Goal: Information Seeking & Learning: Find specific fact

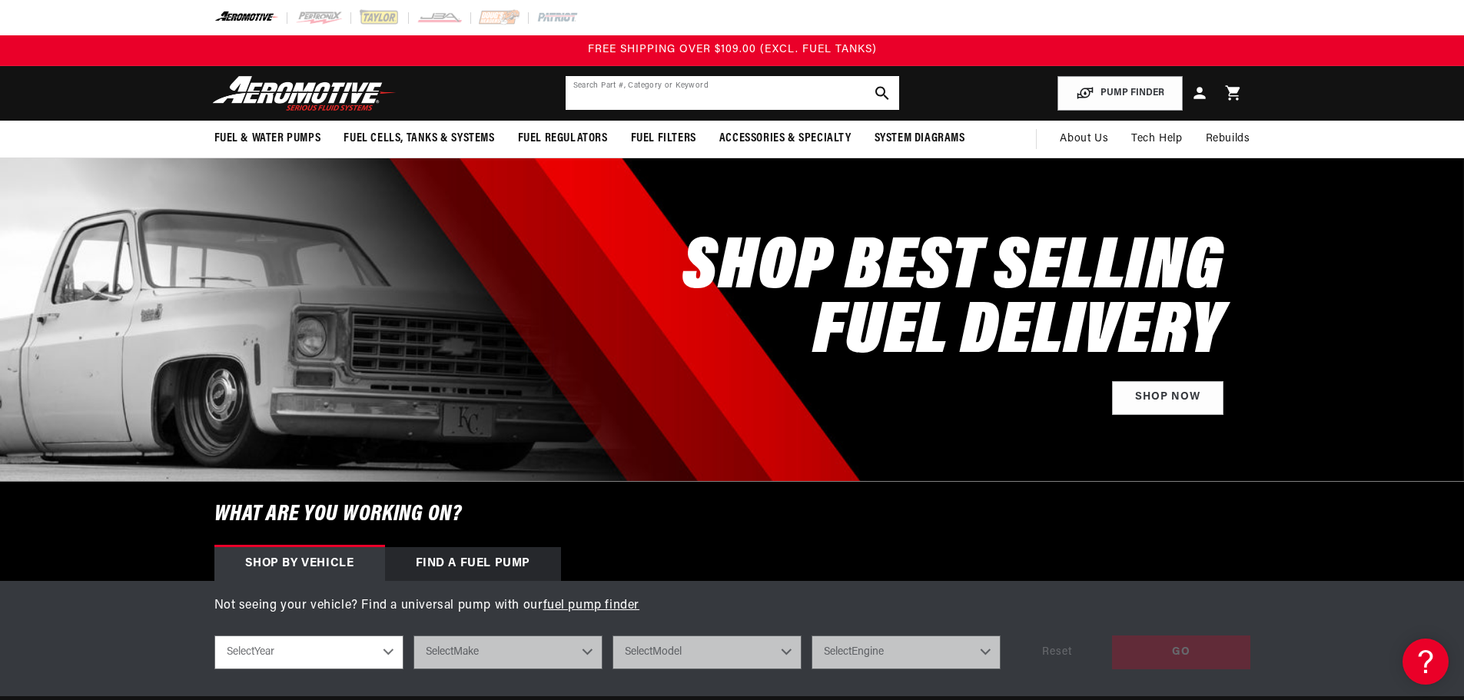
drag, startPoint x: 738, startPoint y: 106, endPoint x: 745, endPoint y: 102, distance: 7.9
click at [745, 102] on input "text" at bounding box center [732, 93] width 333 height 34
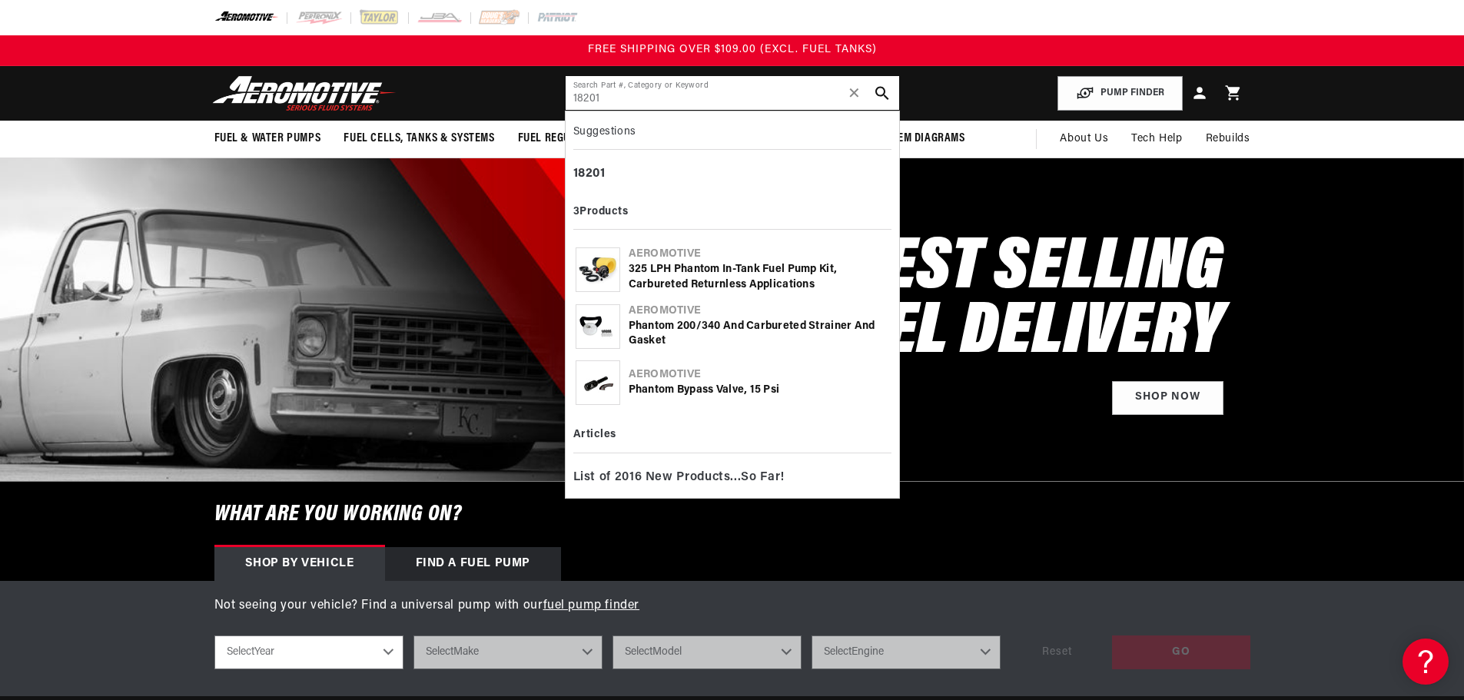
type input "18201"
click at [653, 264] on div "325 LPH Phantom In-Tank Fuel Pump Kit, Carbureted Returnless Applications" at bounding box center [759, 277] width 260 height 30
click at [700, 273] on div "325 LPH Phantom In-Tank Fuel Pump Kit, Carbureted Returnless Applications" at bounding box center [759, 277] width 260 height 30
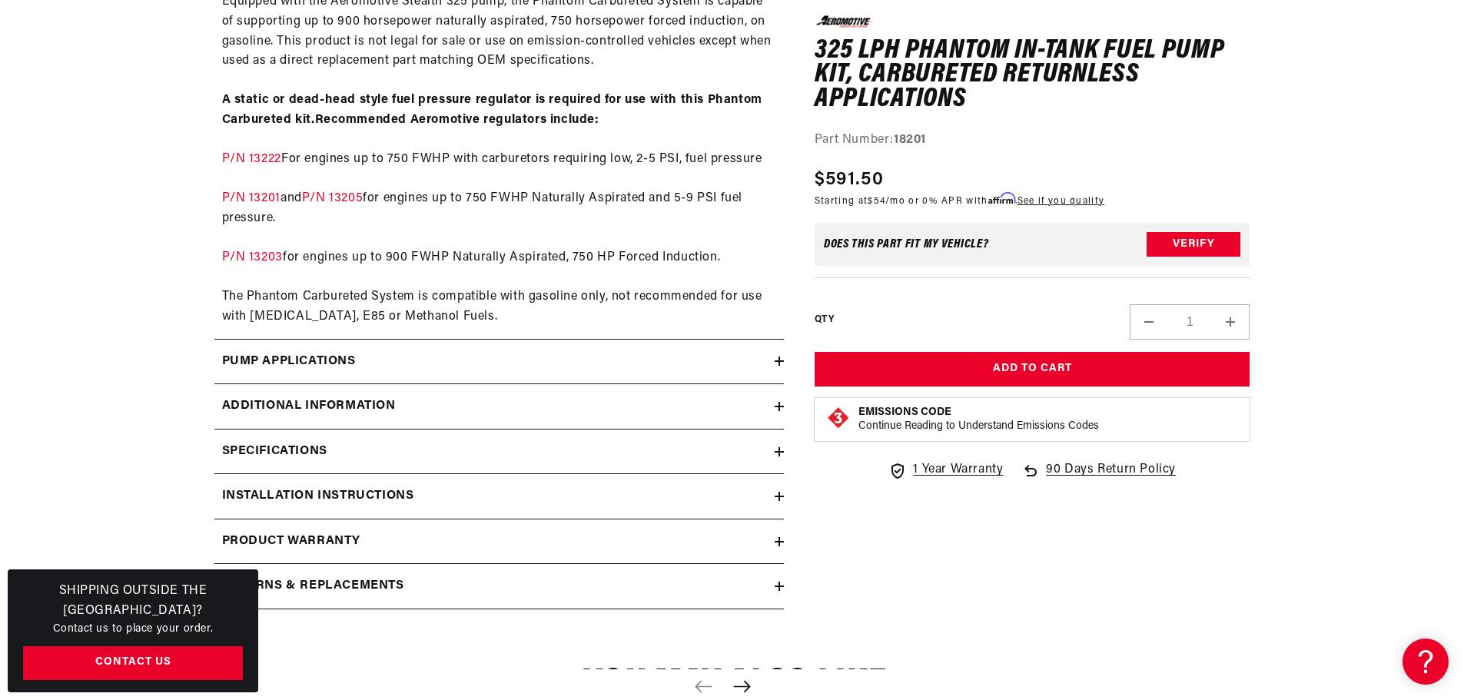
scroll to position [999, 0]
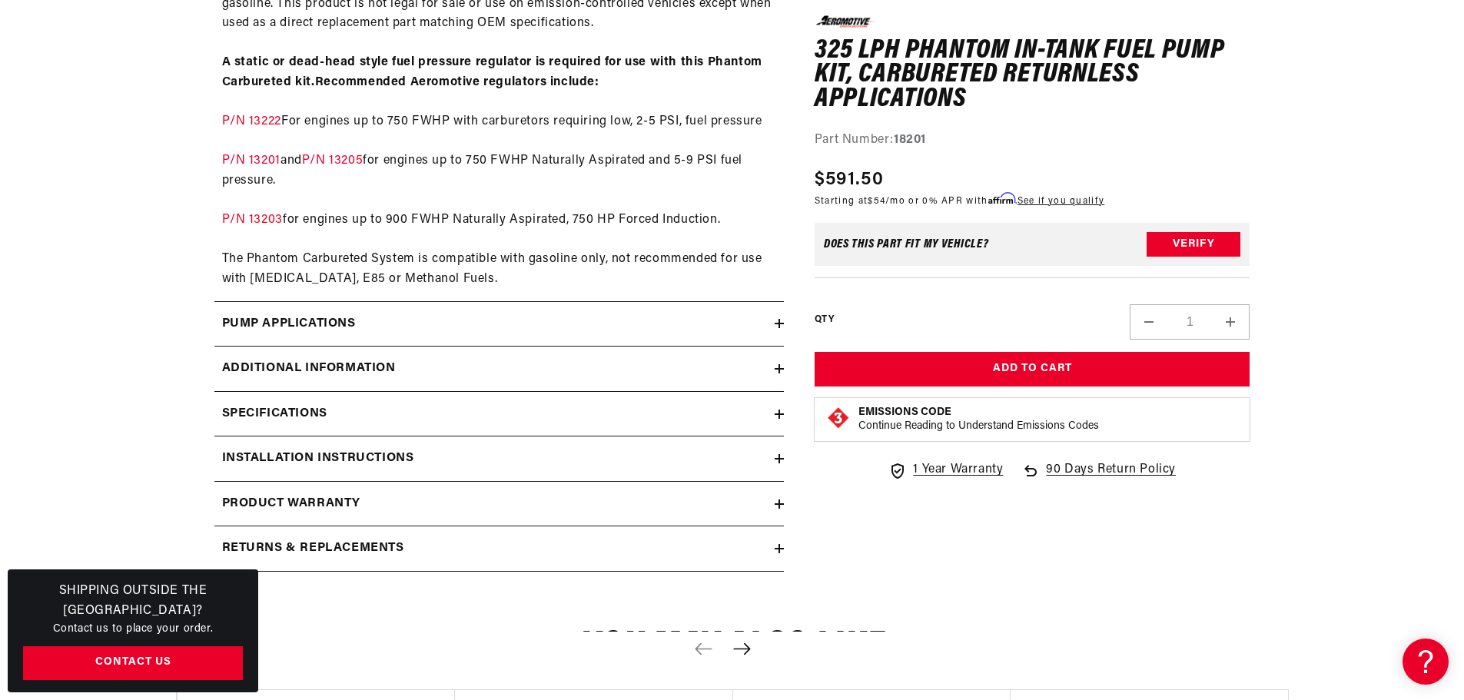
click at [350, 549] on h2 "Returns & replacements" at bounding box center [313, 549] width 182 height 20
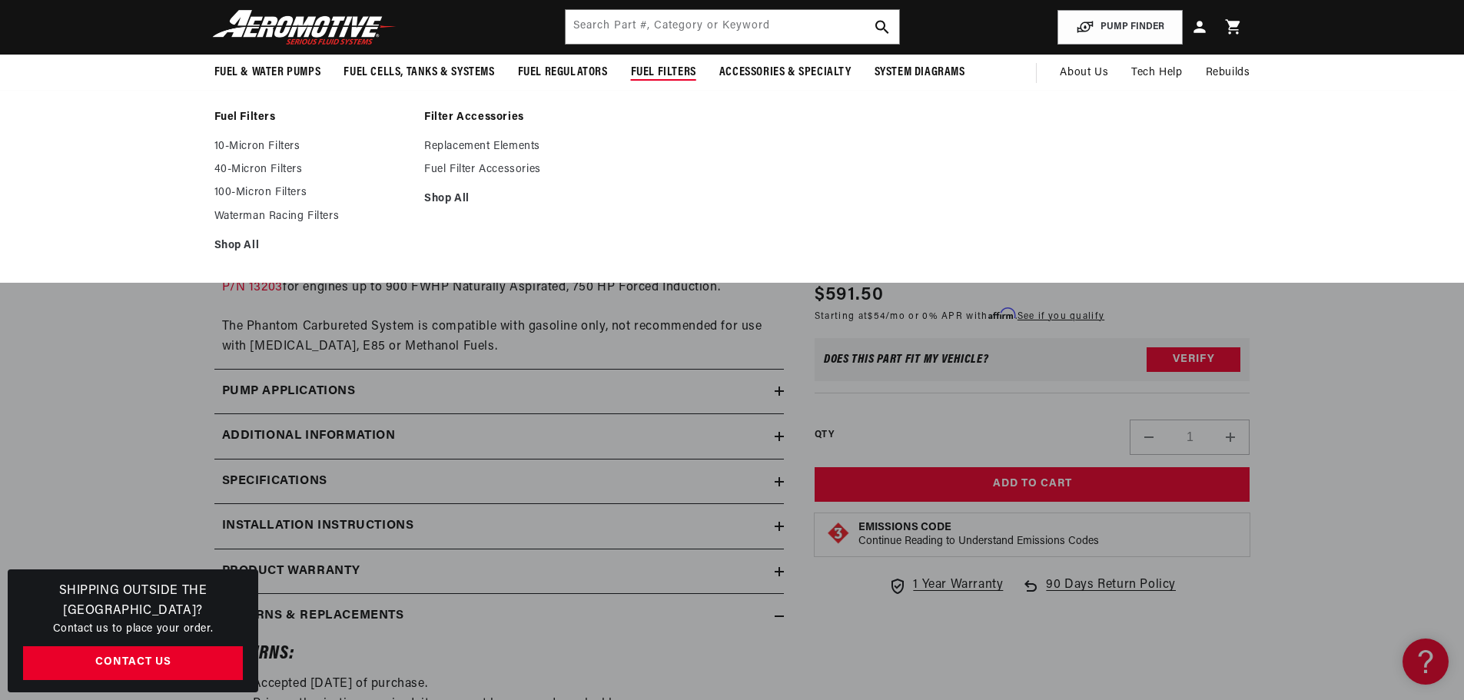
scroll to position [922, 0]
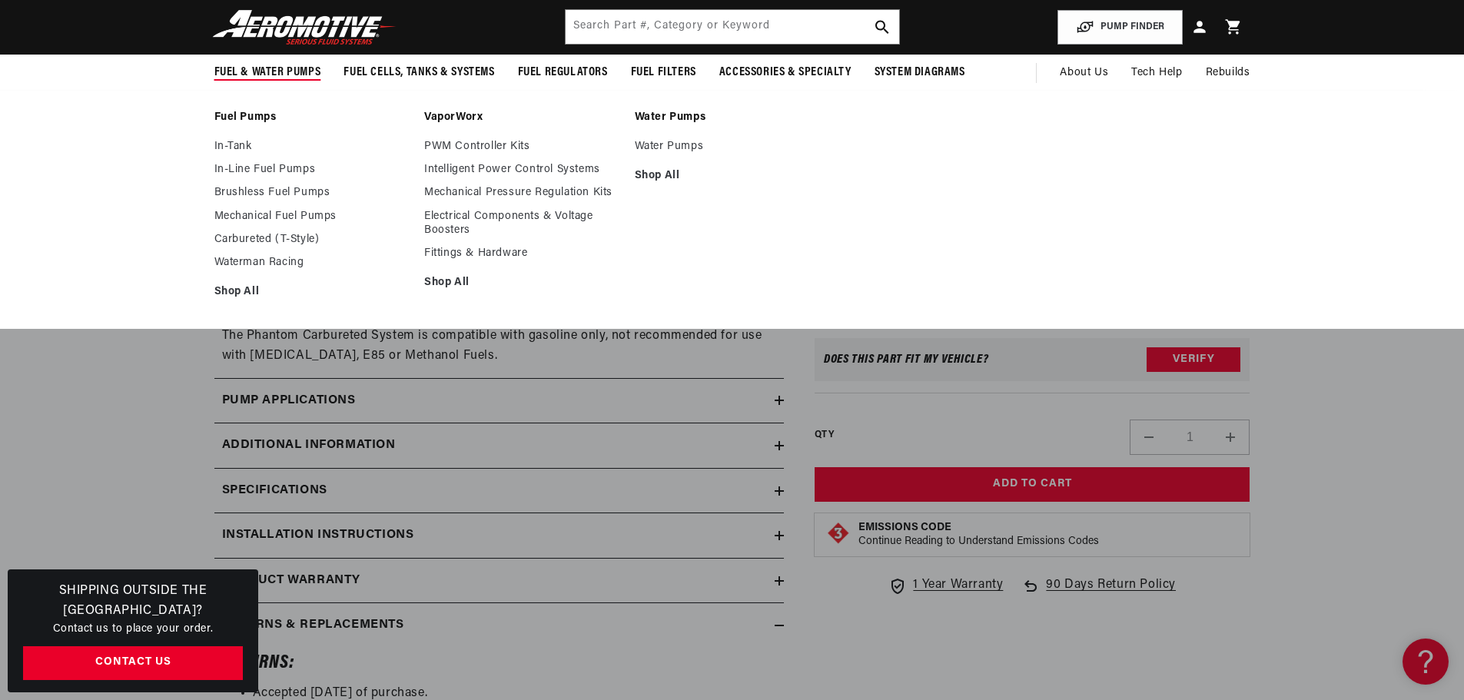
click at [146, 108] on div "Fuel Pumps In-Tank In-Line Fuel Pumps Brushless Fuel Pumps Shop All Shop All Sh…" at bounding box center [732, 210] width 1464 height 240
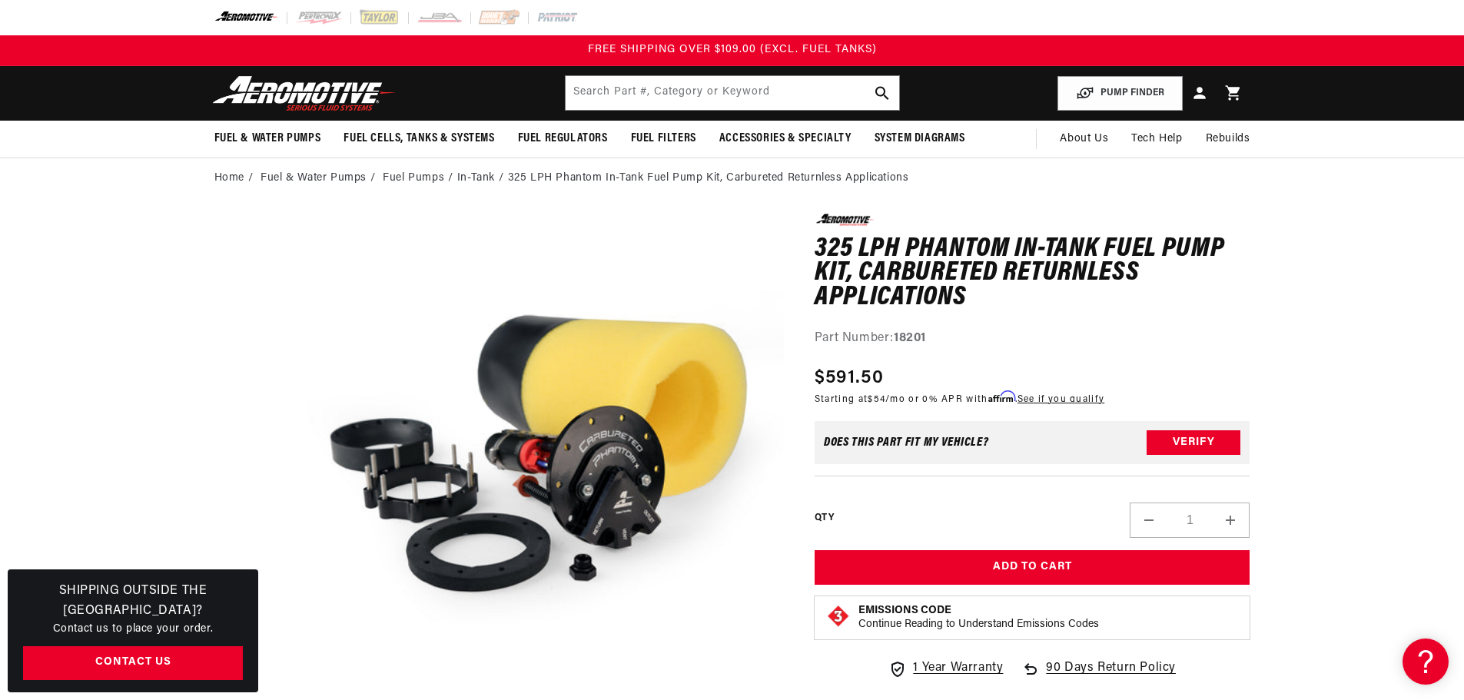
click at [479, 173] on li "In-Tank" at bounding box center [482, 178] width 51 height 17
click at [465, 176] on li "In-Tank" at bounding box center [482, 178] width 51 height 17
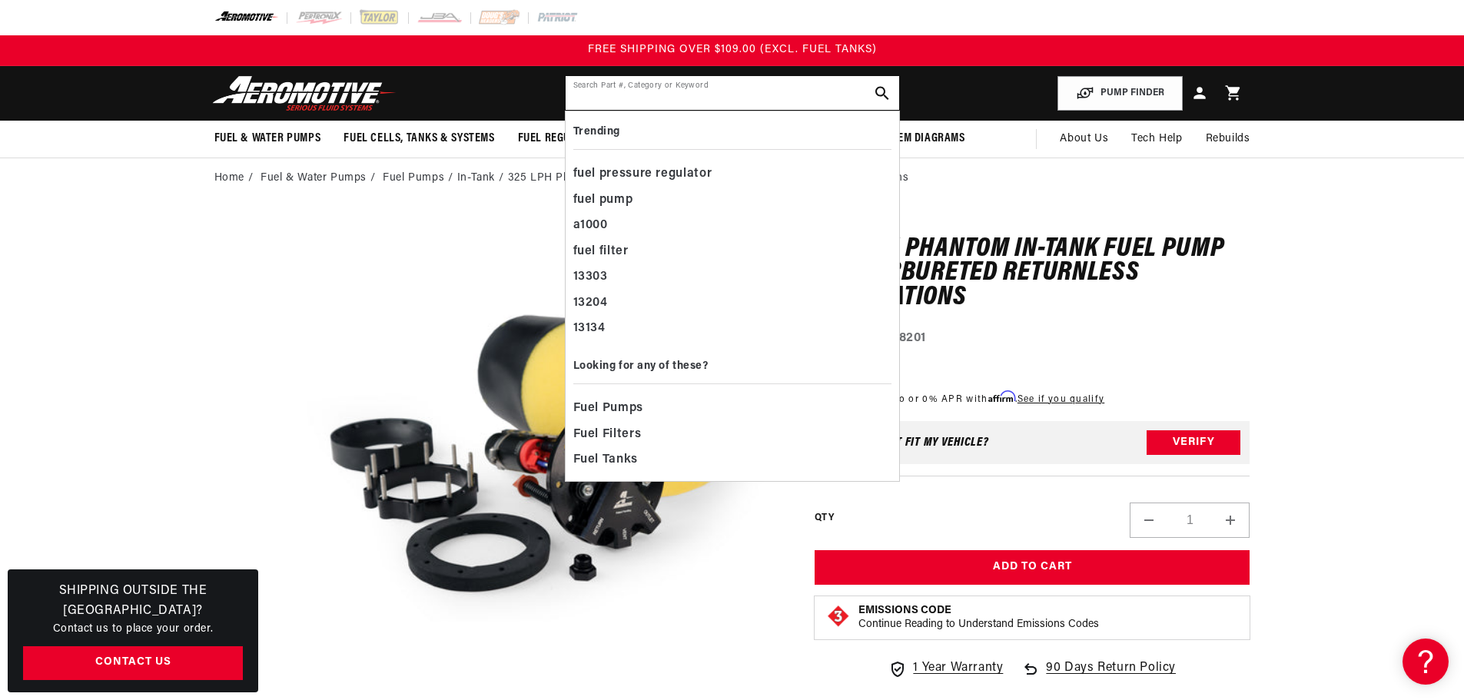
click at [614, 104] on input "text" at bounding box center [732, 93] width 333 height 34
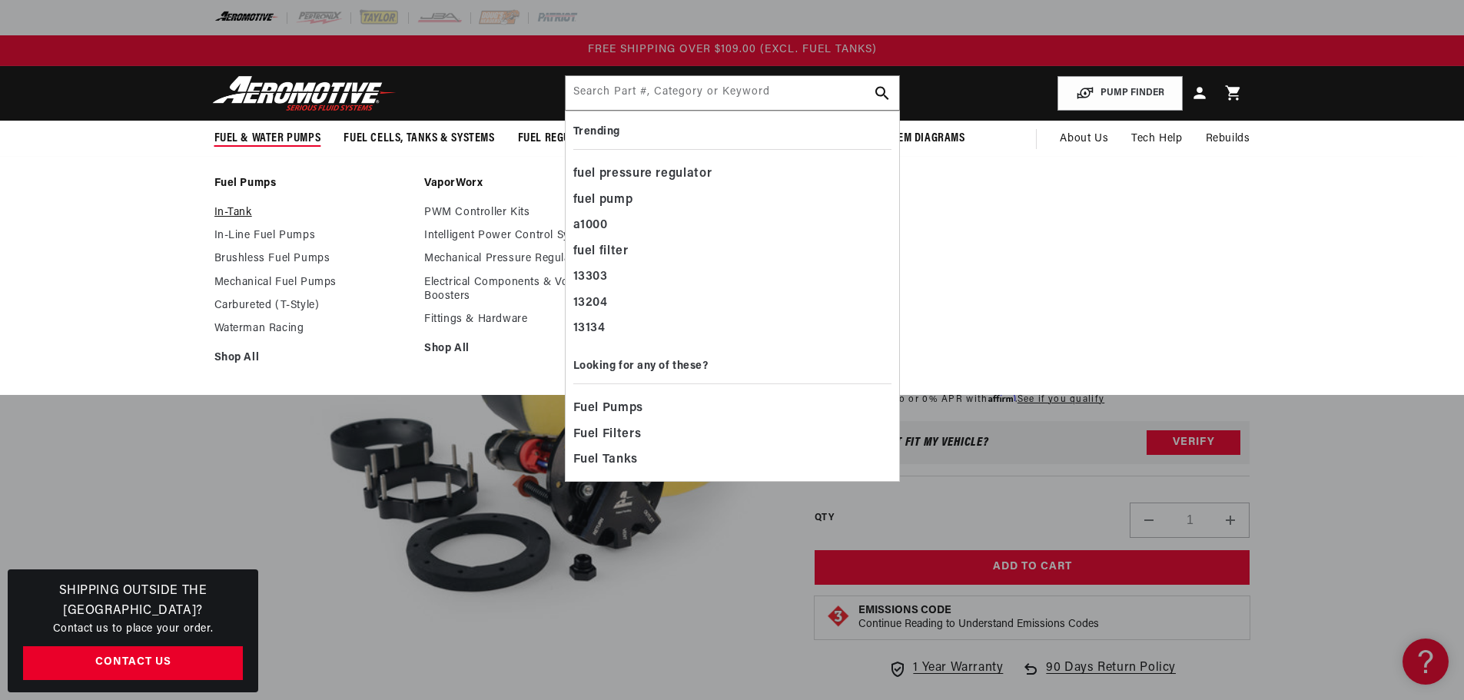
click at [234, 213] on link "In-Tank" at bounding box center [311, 213] width 195 height 14
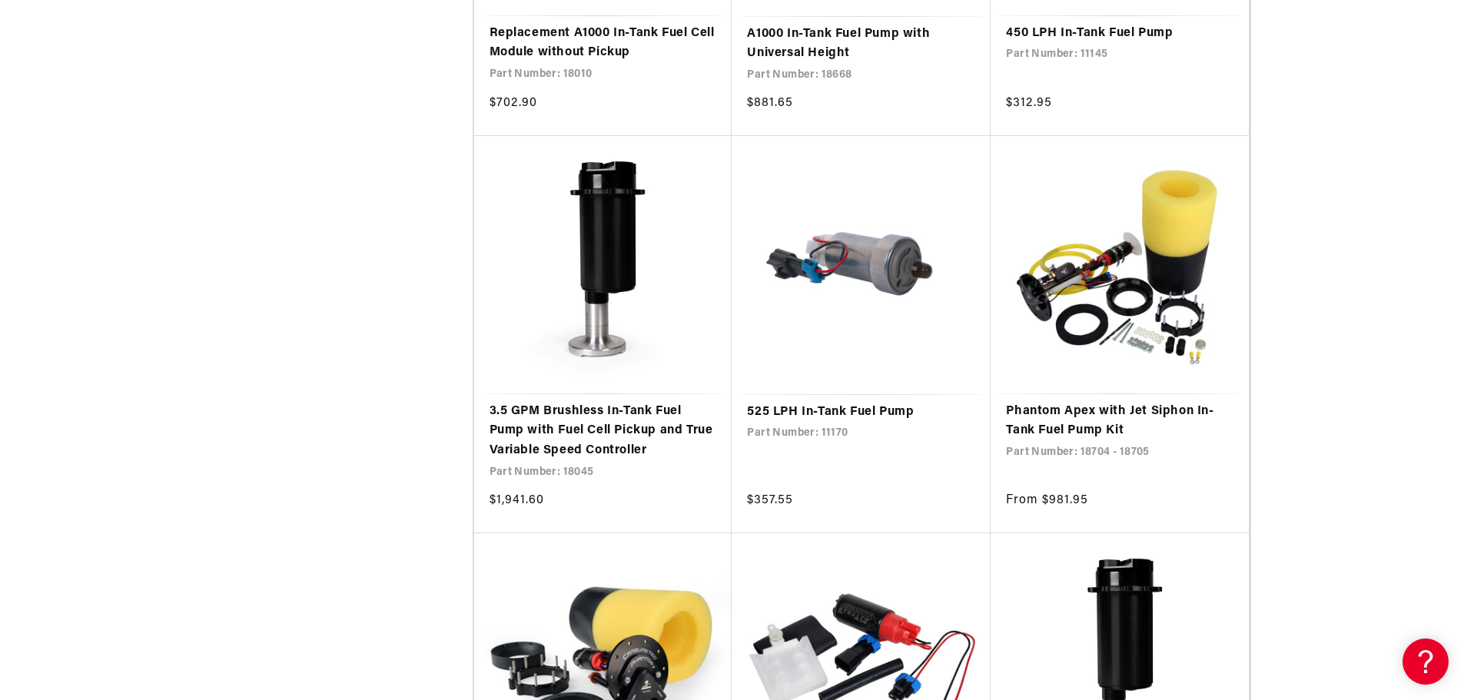
scroll to position [2597, 0]
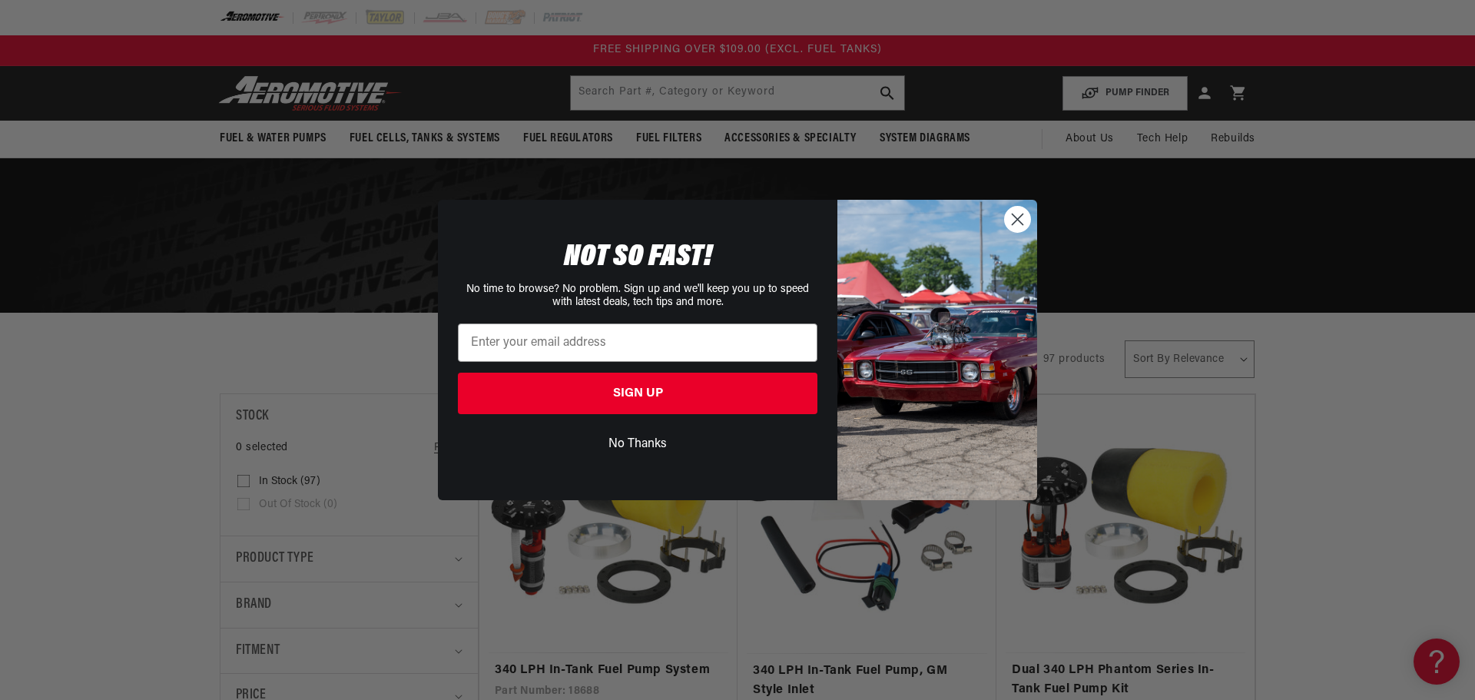
click at [643, 445] on button "No Thanks" at bounding box center [638, 444] width 360 height 29
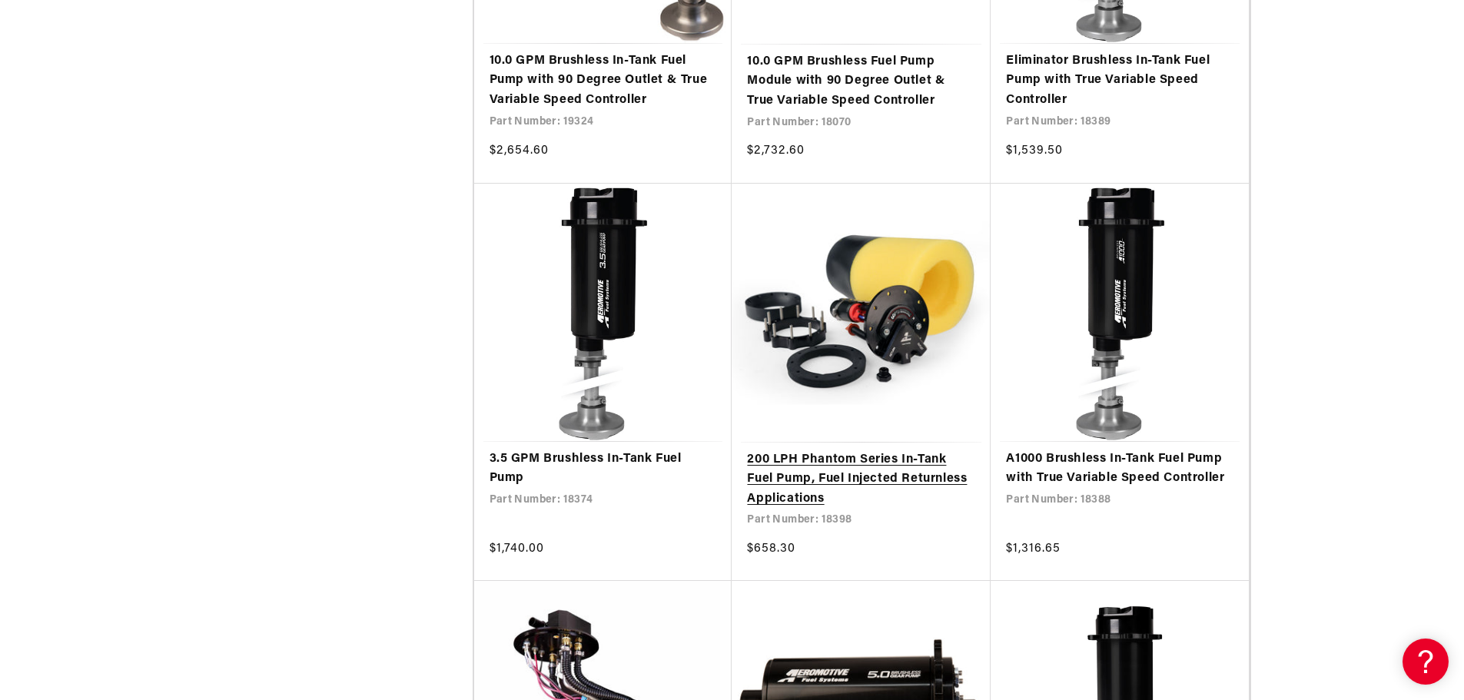
scroll to position [4918, 0]
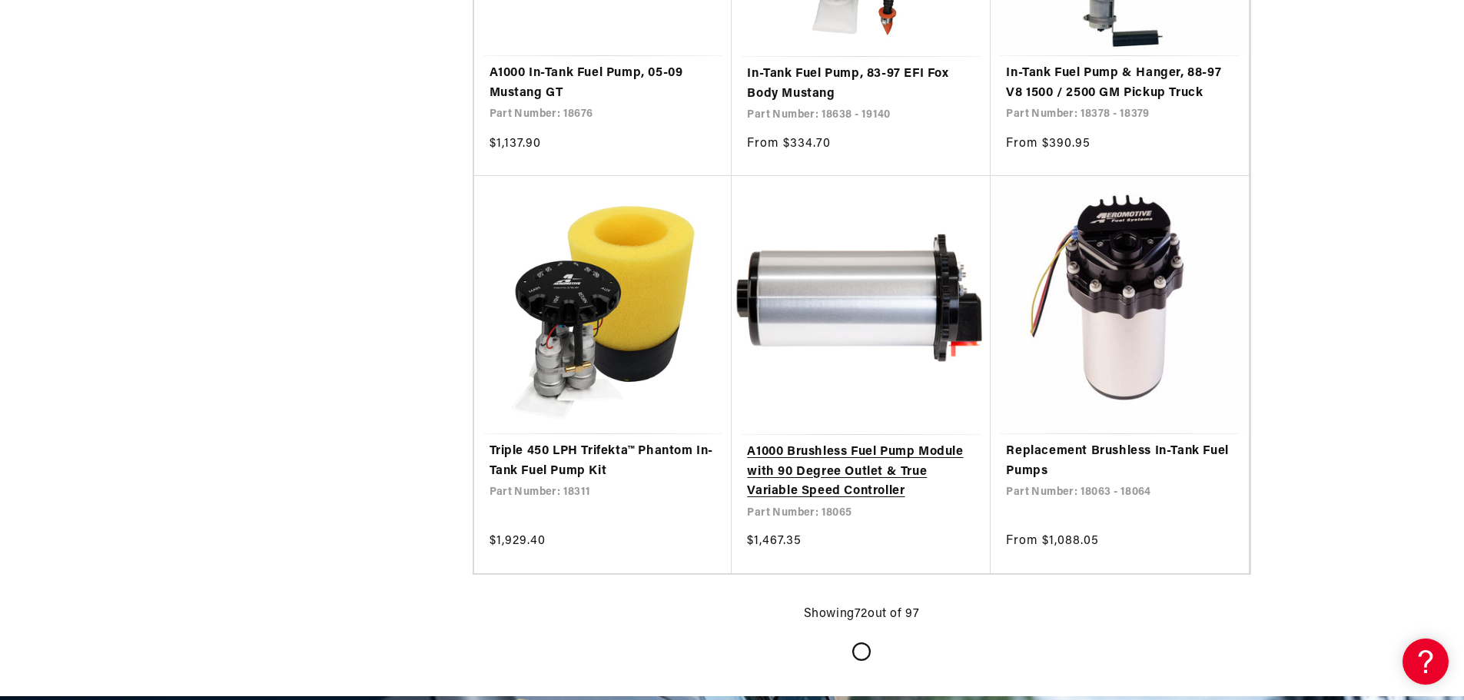
scroll to position [9297, 0]
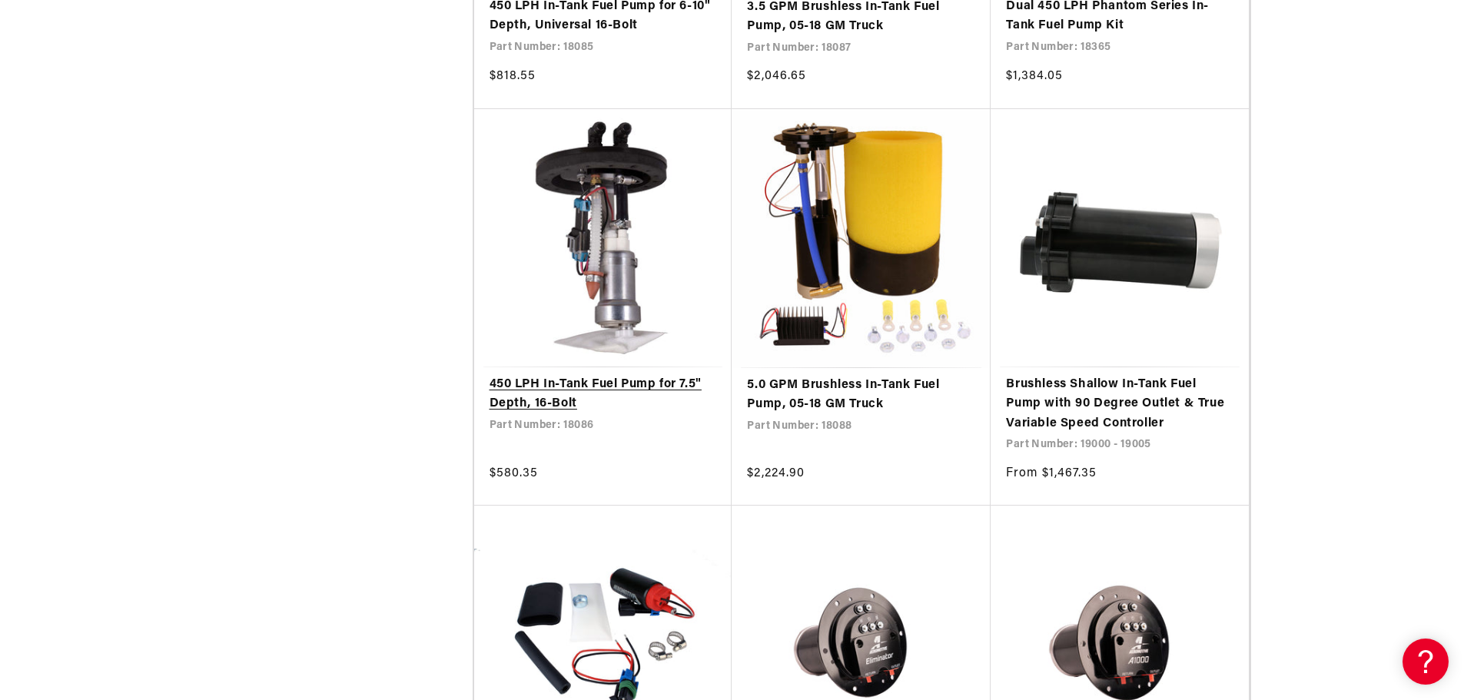
scroll to position [11987, 0]
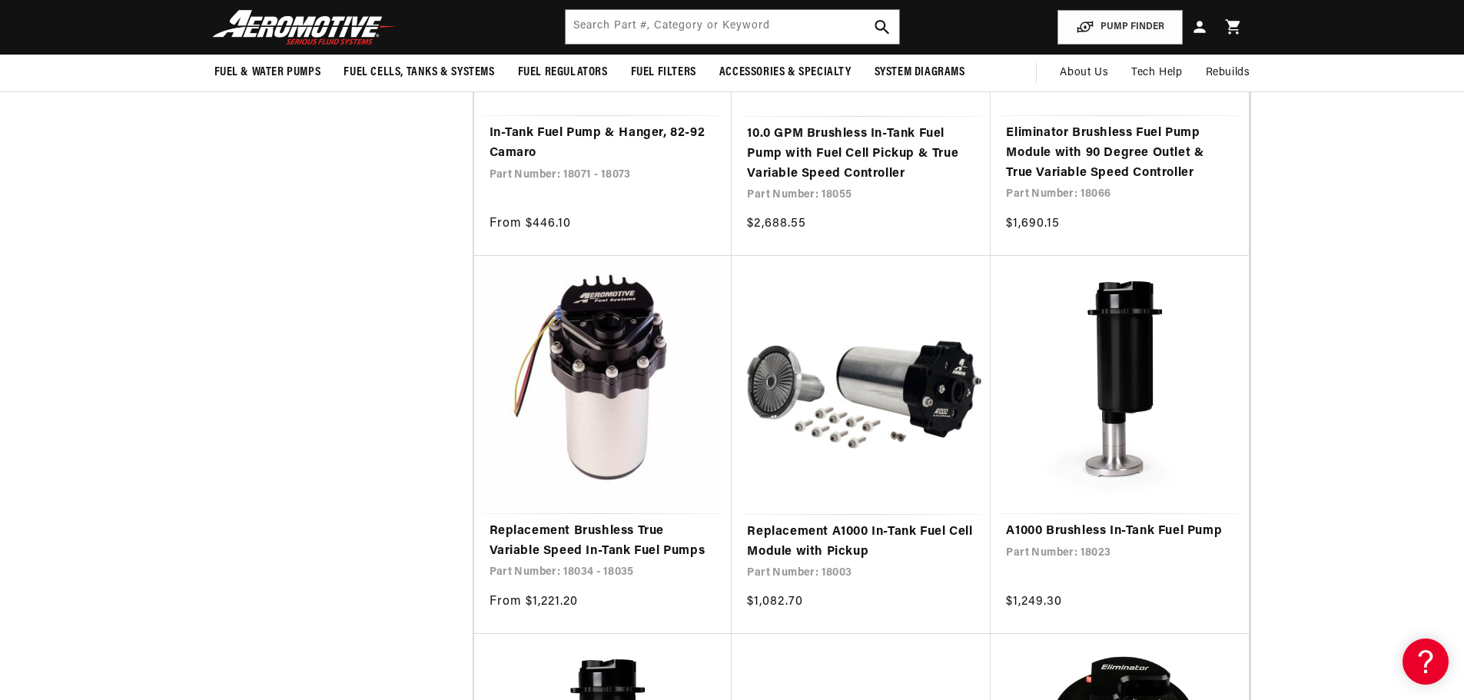
scroll to position [10296, 0]
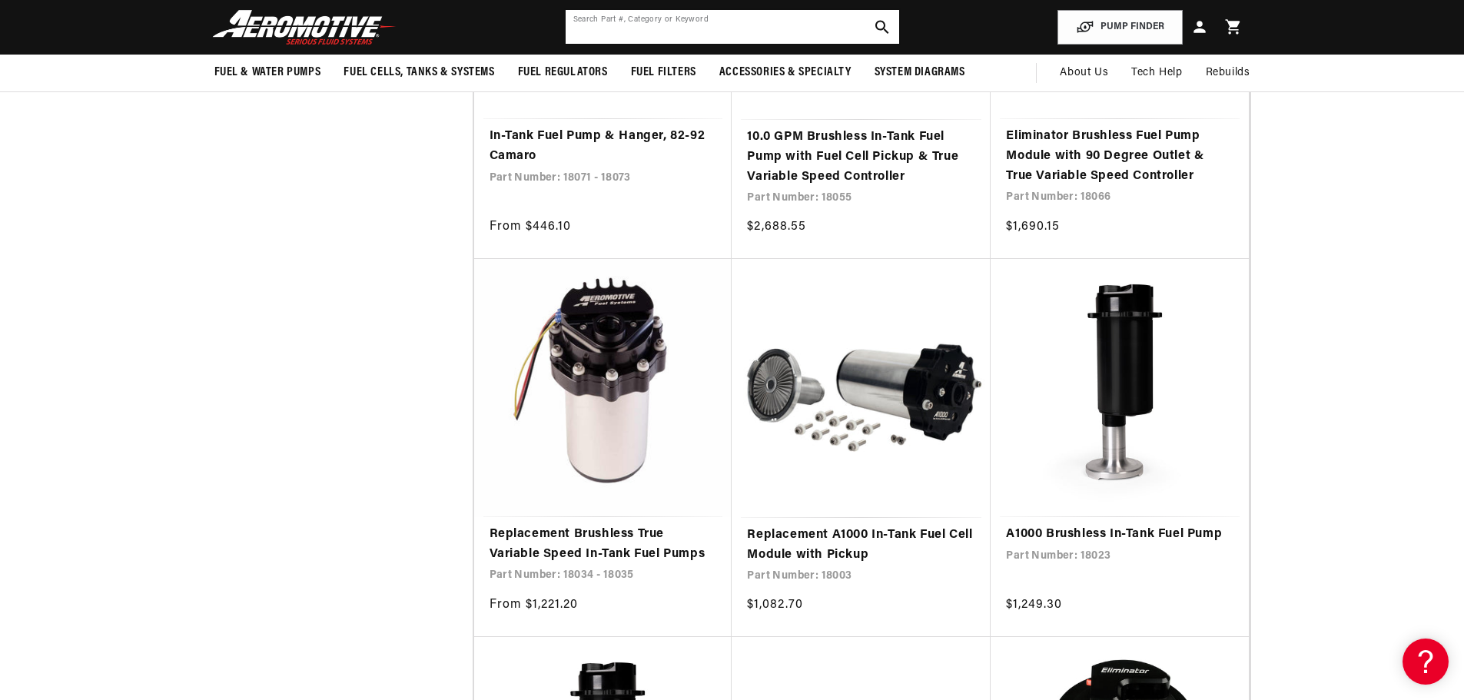
click at [685, 37] on input "text" at bounding box center [732, 27] width 333 height 34
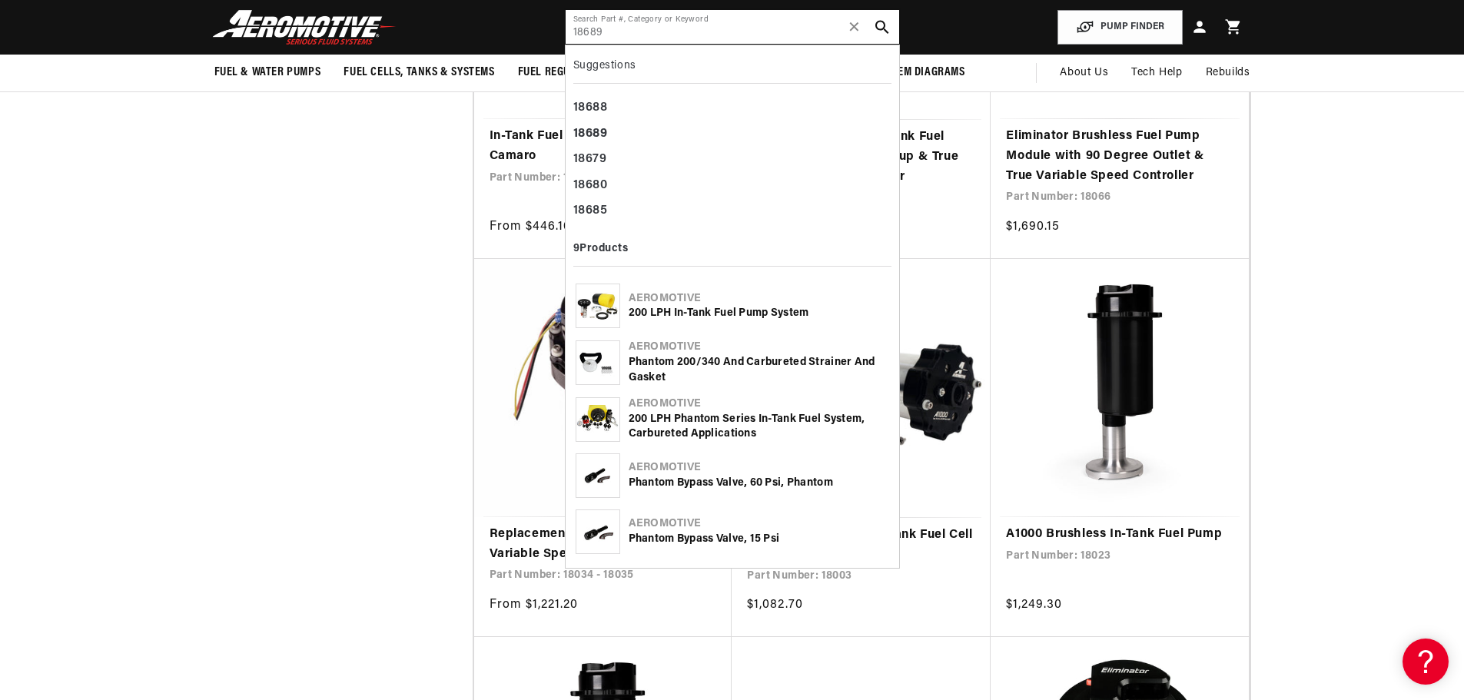
type input "18689"
